Goal: Communication & Community: Answer question/provide support

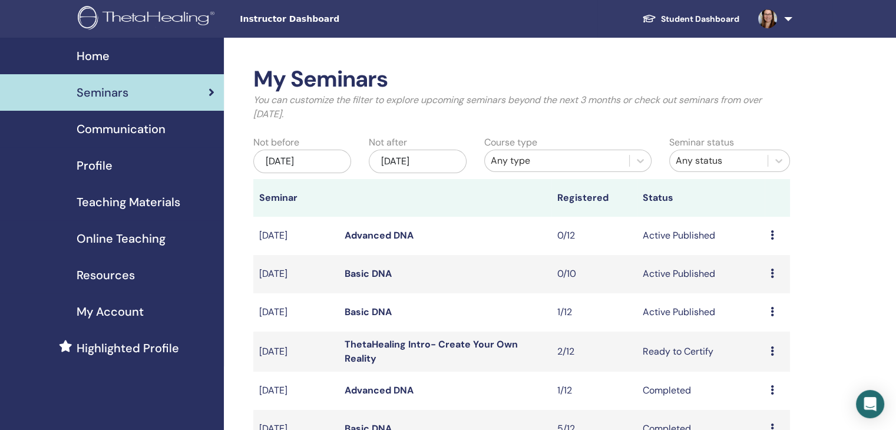
click at [788, 17] on link at bounding box center [773, 19] width 48 height 38
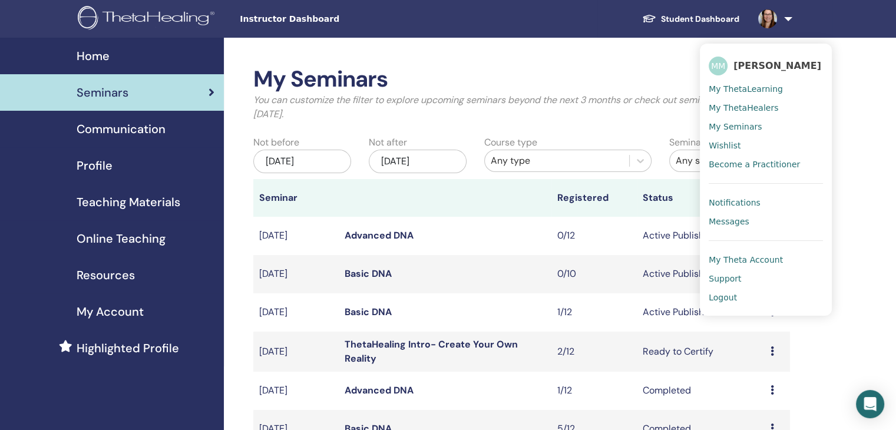
click at [742, 203] on span "Notifications" at bounding box center [735, 202] width 52 height 11
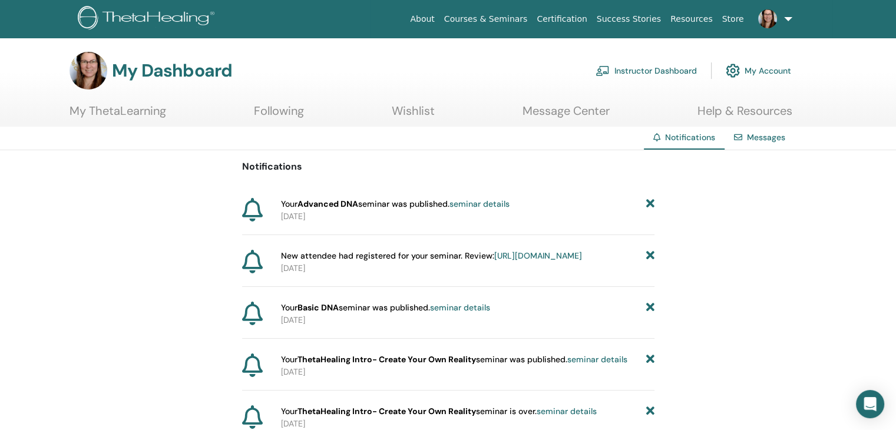
click at [758, 137] on link "Messages" at bounding box center [766, 137] width 38 height 11
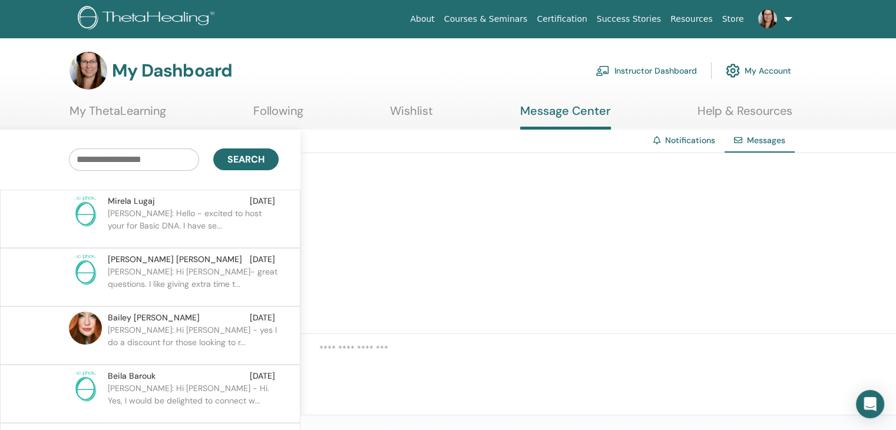
click at [219, 212] on p "Marie: Hello - excited to host your for Basic DNA. I have se..." at bounding box center [193, 224] width 171 height 35
